Goal: Task Accomplishment & Management: Manage account settings

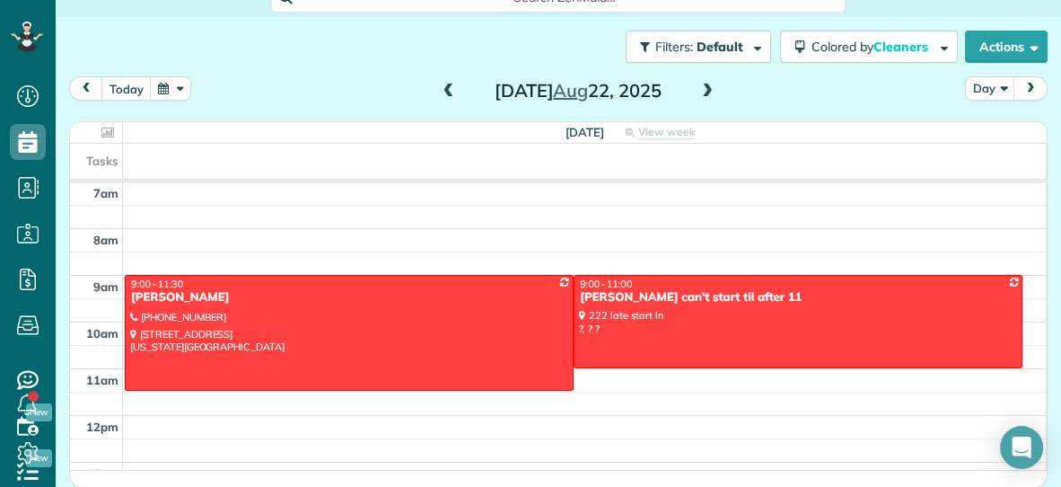
click at [446, 93] on span at bounding box center [449, 91] width 20 height 16
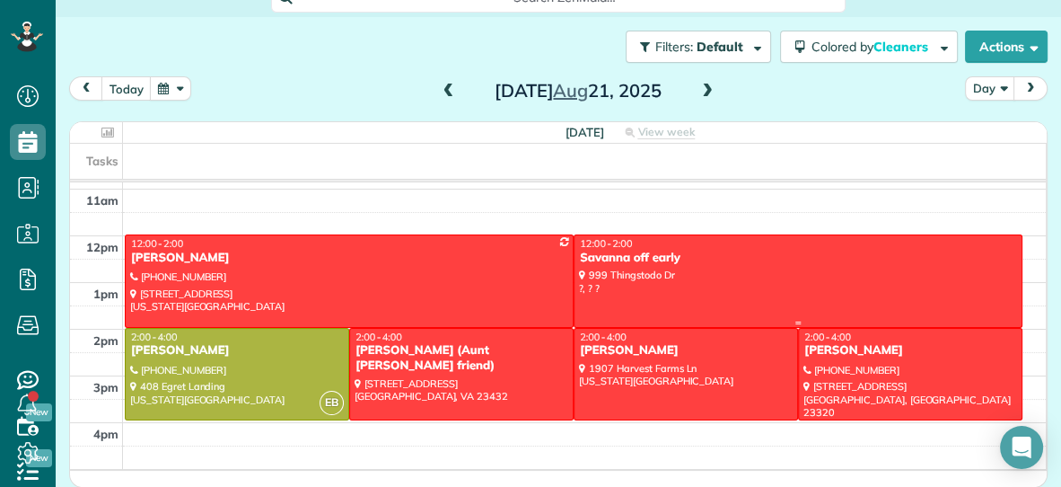
scroll to position [180, 0]
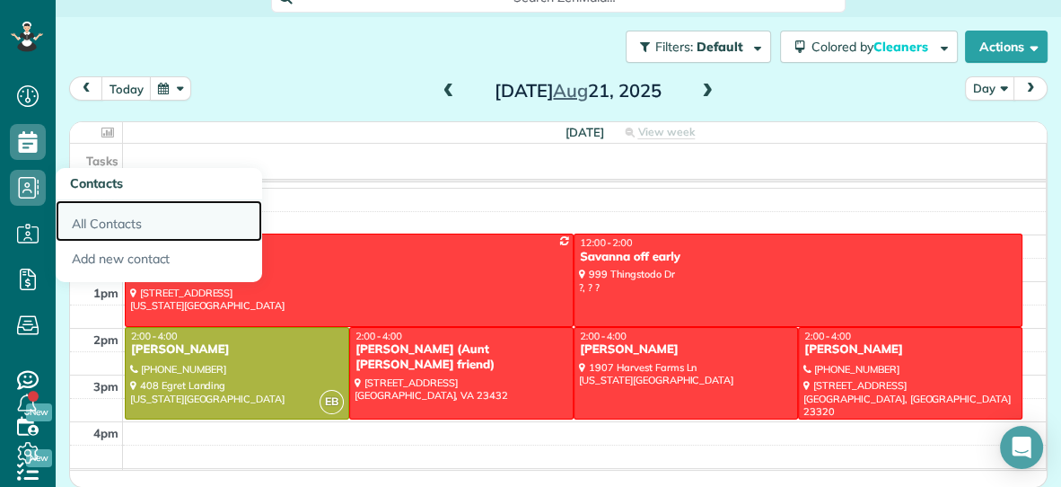
click at [86, 225] on link "All Contacts" at bounding box center [159, 220] width 206 height 41
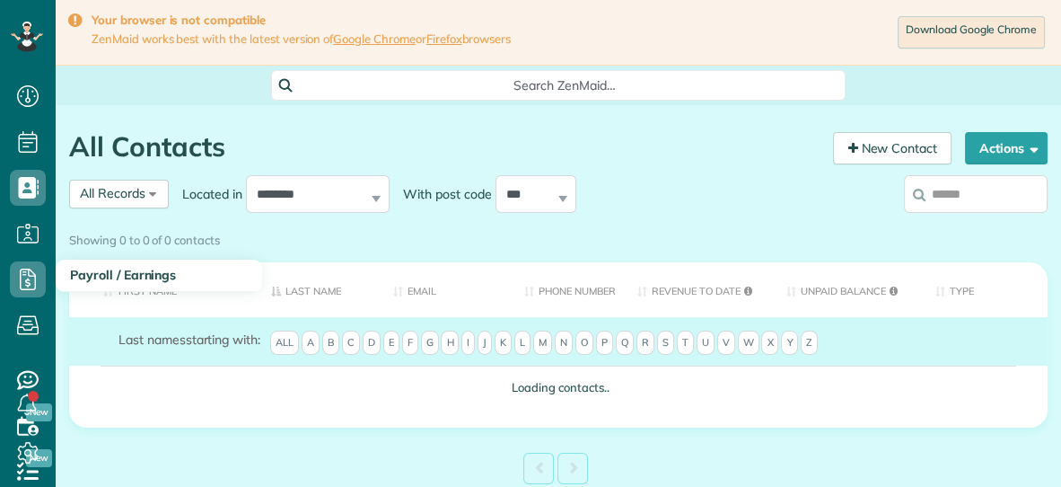
scroll to position [7, 7]
click at [978, 224] on div "Showing 0 to 0 of 0 contacts" at bounding box center [558, 236] width 979 height 24
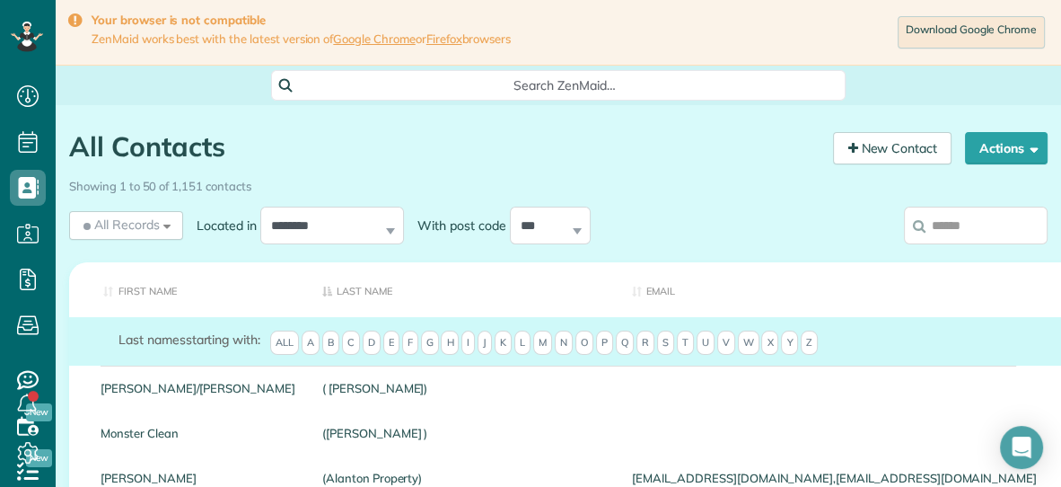
click at [962, 232] on input "search" at bounding box center [976, 225] width 144 height 38
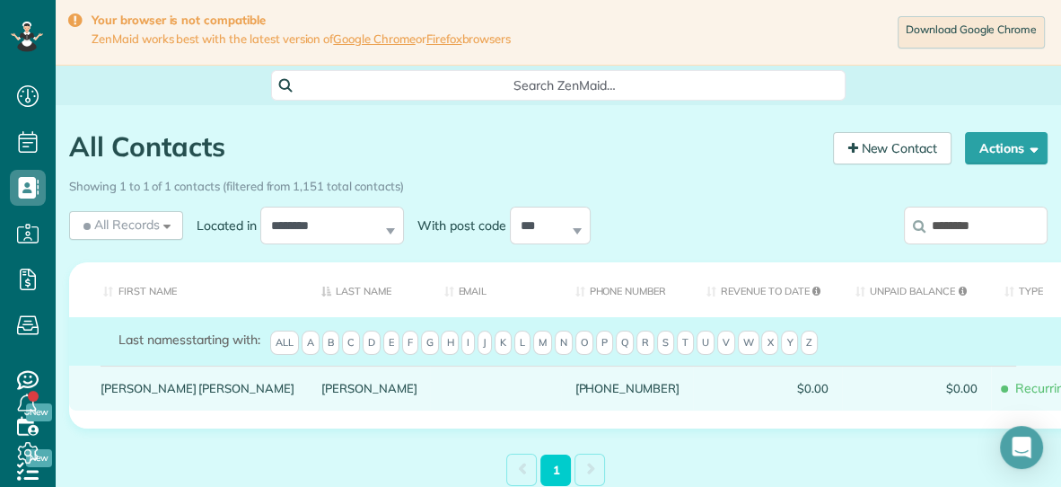
type input "********"
click at [119, 394] on link "Betty Jo" at bounding box center [198, 388] width 194 height 13
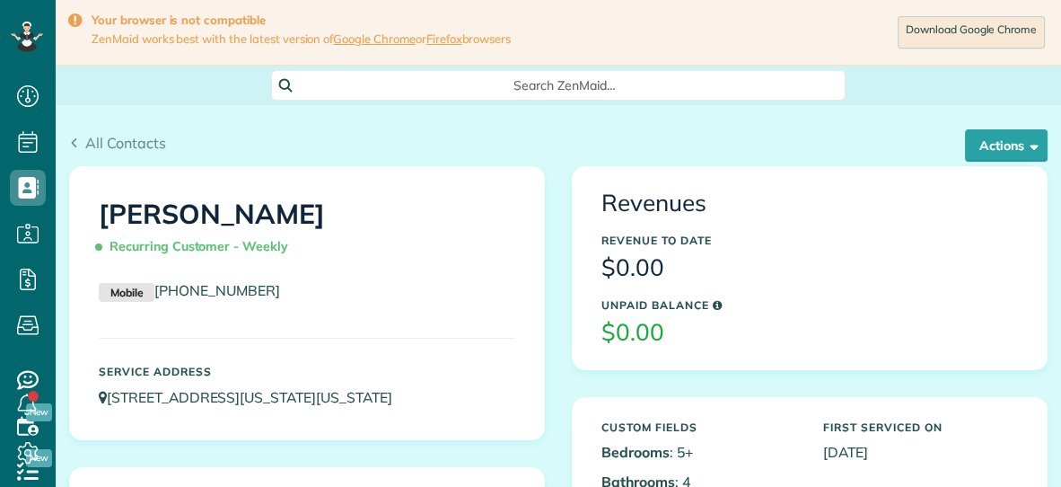
scroll to position [7, 7]
click at [985, 143] on button "Actions" at bounding box center [1006, 145] width 83 height 32
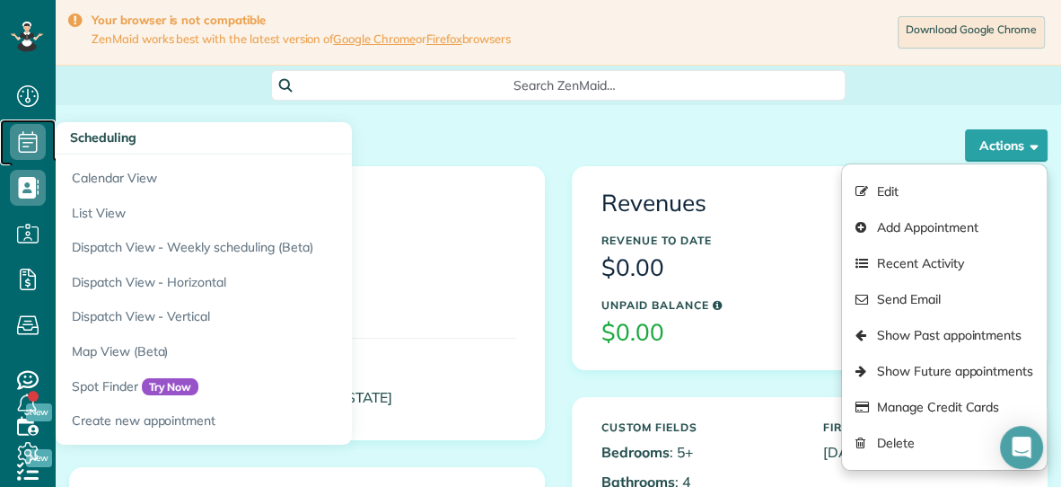
click at [29, 141] on icon at bounding box center [28, 142] width 36 height 36
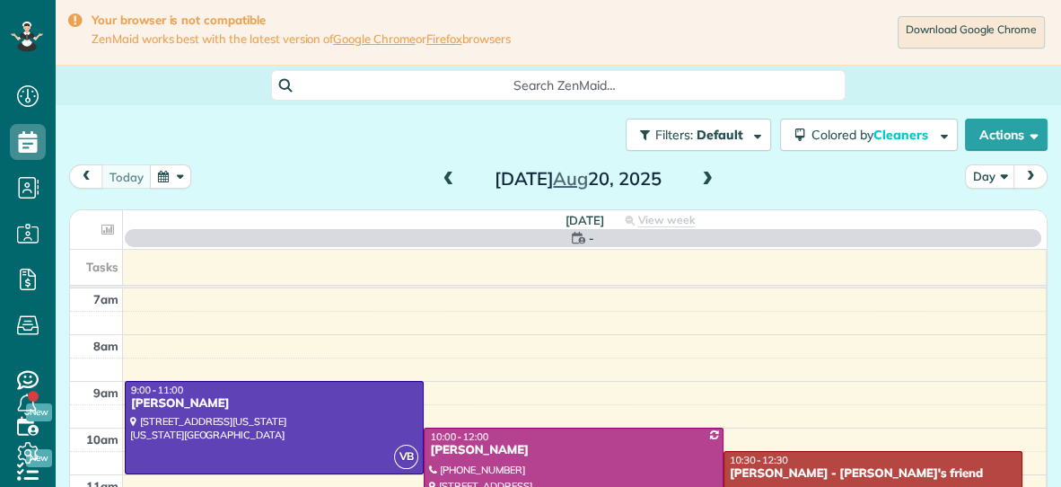
scroll to position [7, 7]
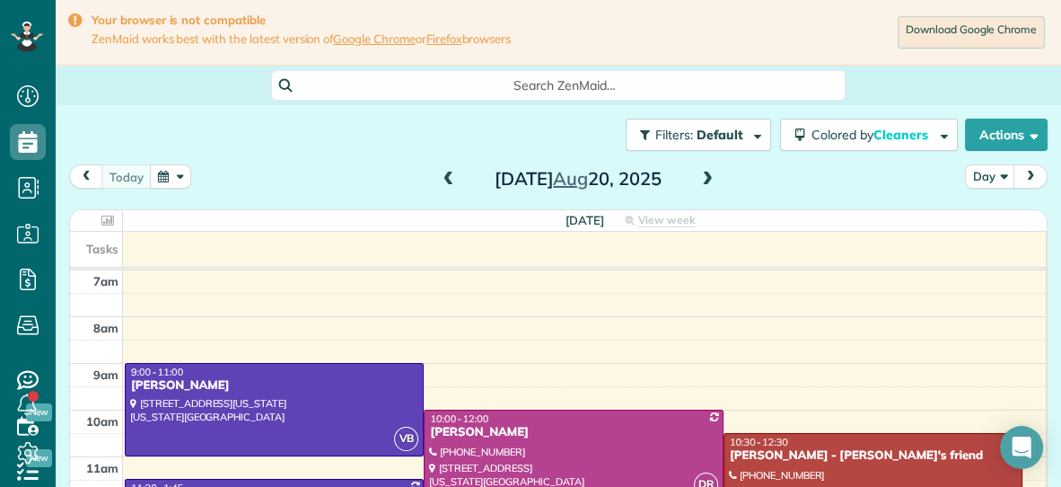
click at [705, 181] on span at bounding box center [708, 179] width 20 height 16
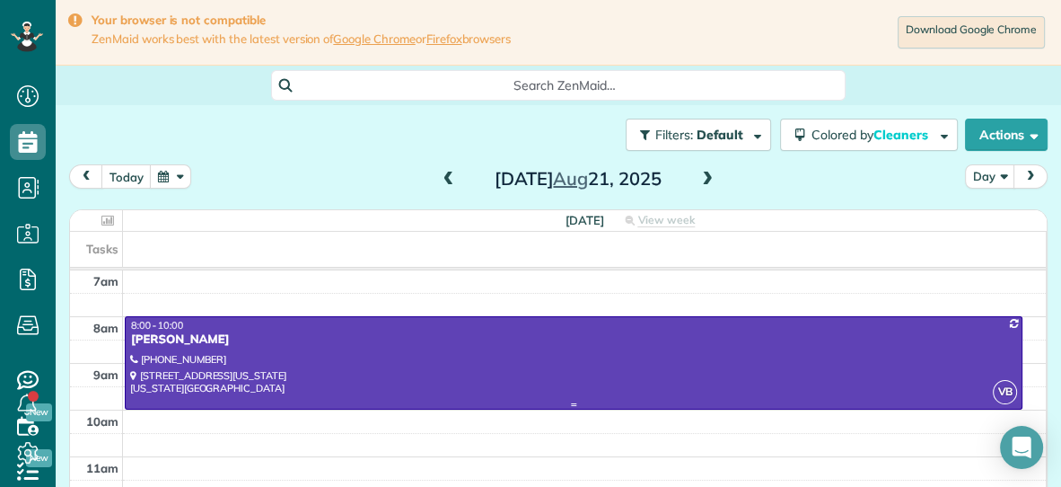
click at [553, 401] on div at bounding box center [574, 404] width 896 height 7
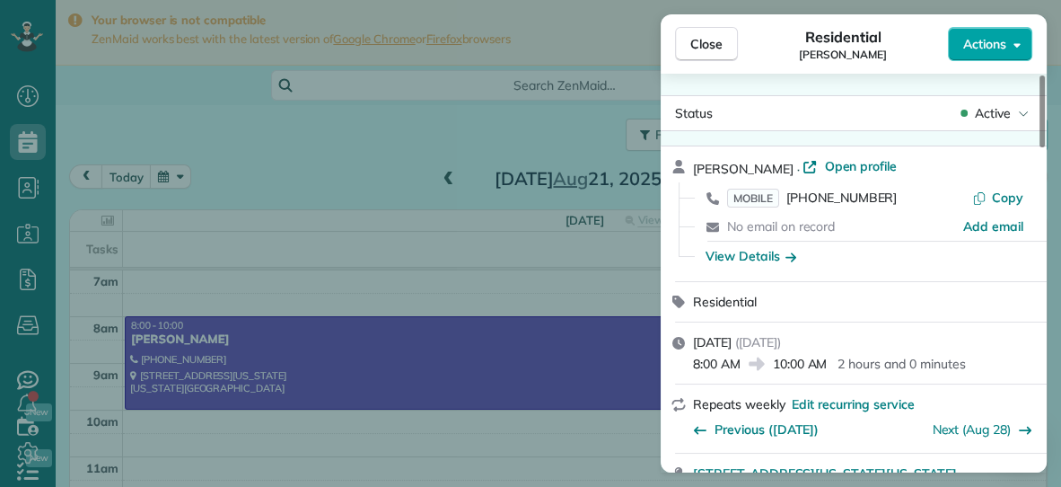
click at [968, 55] on button "Actions" at bounding box center [990, 44] width 84 height 34
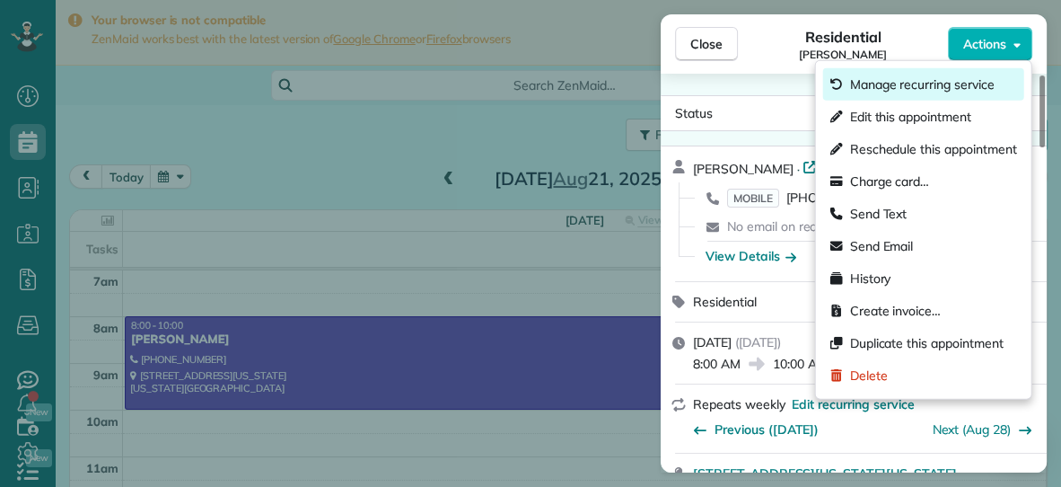
click at [929, 84] on span "Manage recurring service" at bounding box center [922, 84] width 145 height 18
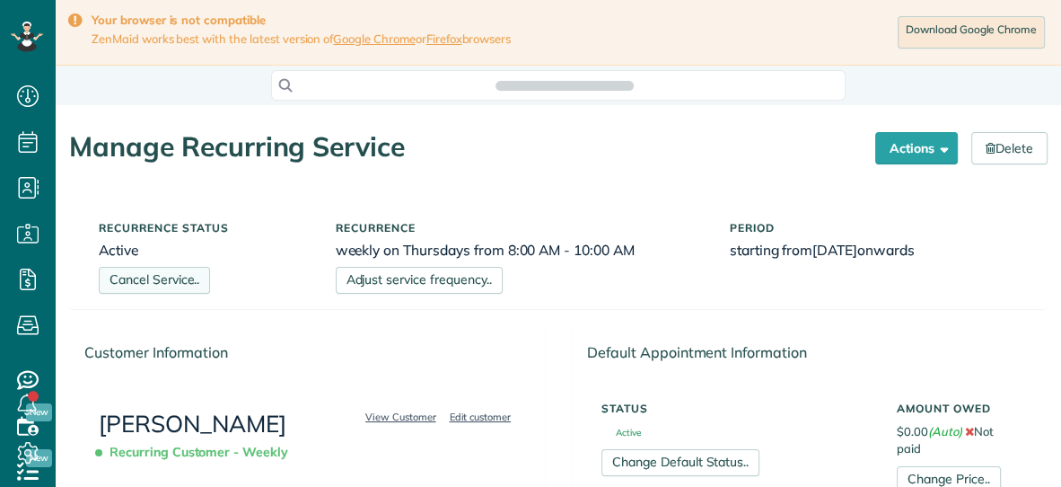
scroll to position [7, 7]
click at [144, 276] on link "Cancel Service.." at bounding box center [154, 280] width 111 height 27
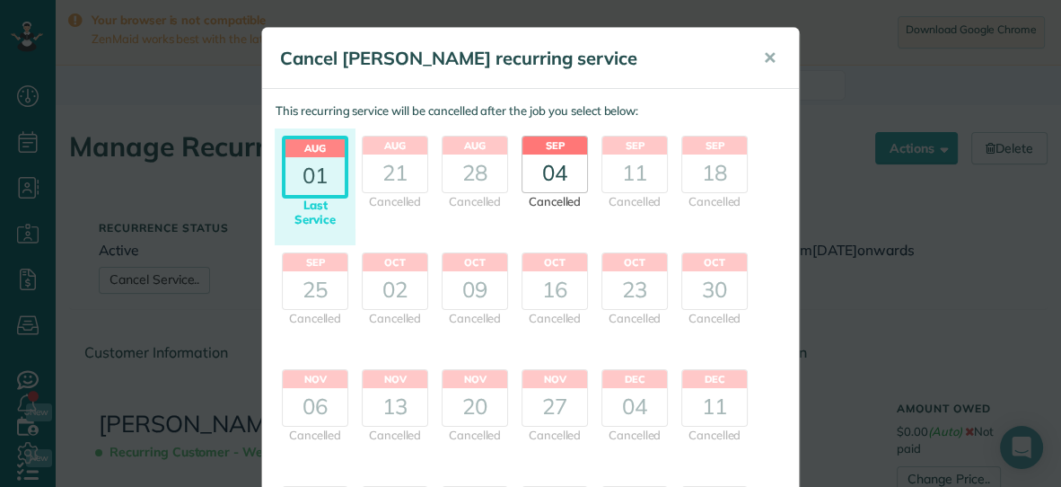
scroll to position [329, 0]
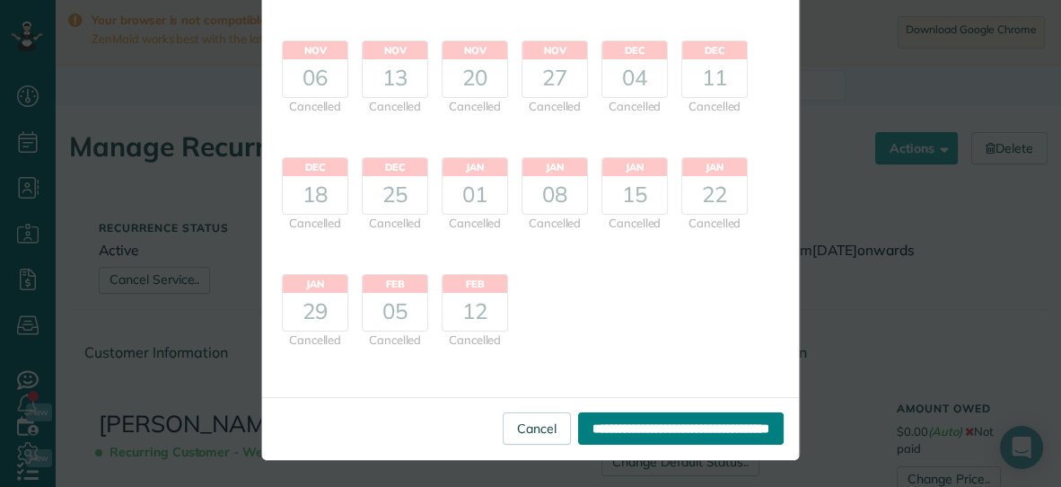
click at [677, 420] on input "**********" at bounding box center [681, 428] width 206 height 32
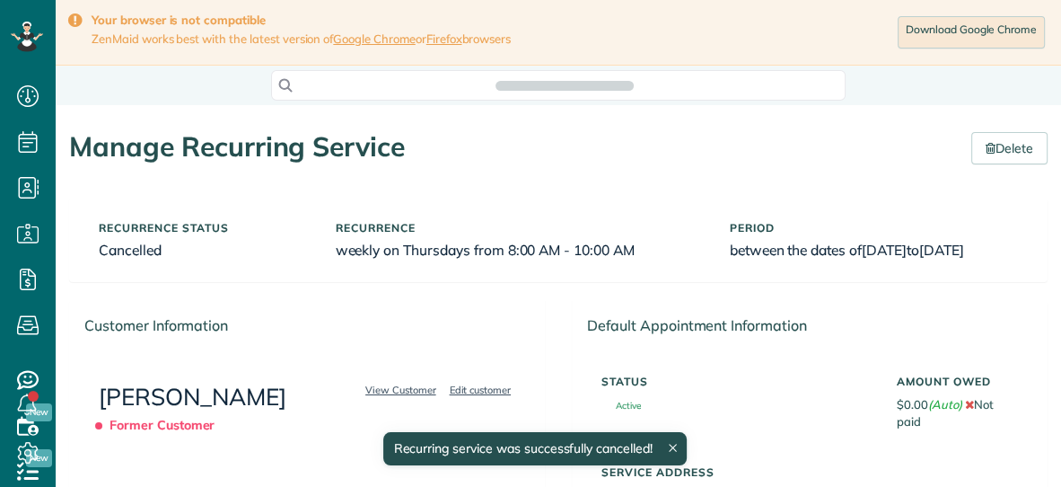
scroll to position [486, 55]
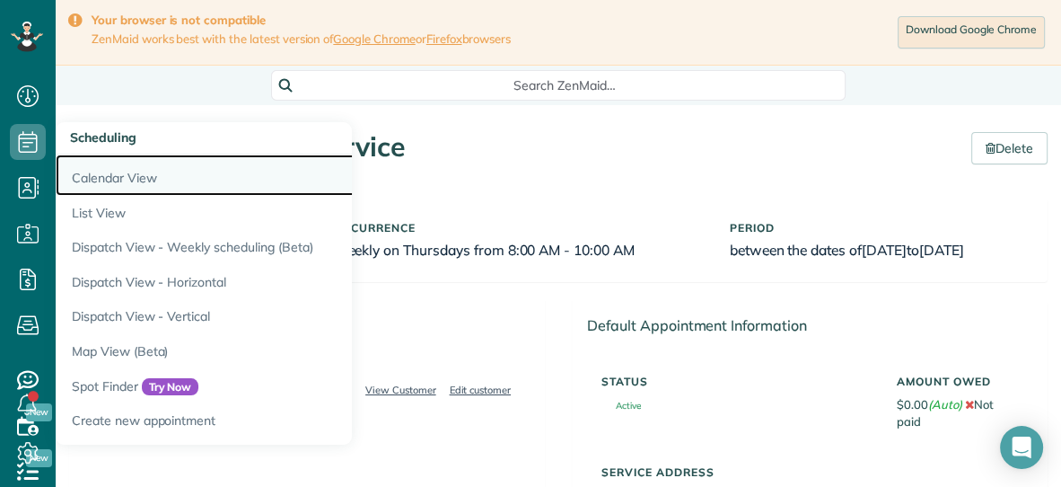
click at [122, 177] on link "Calendar View" at bounding box center [280, 174] width 449 height 41
